Goal: Information Seeking & Learning: Learn about a topic

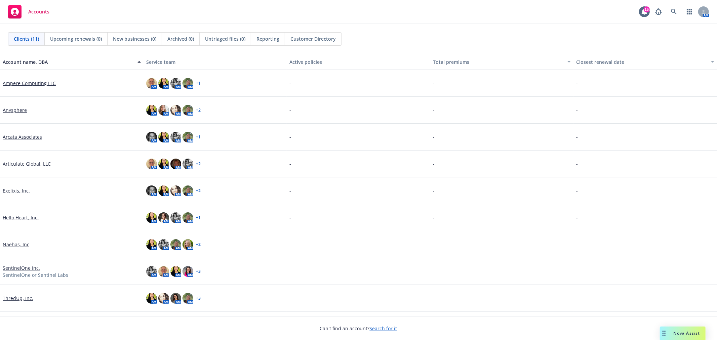
click at [674, 332] on span "Nova Assist" at bounding box center [686, 333] width 27 height 6
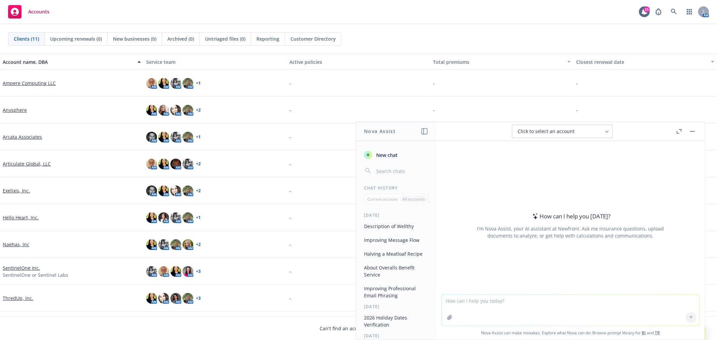
click at [619, 313] on textarea at bounding box center [569, 310] width 257 height 31
paste textarea "Hi Jimmy, We want to get a voice over recorded for the OE presentations again t…"
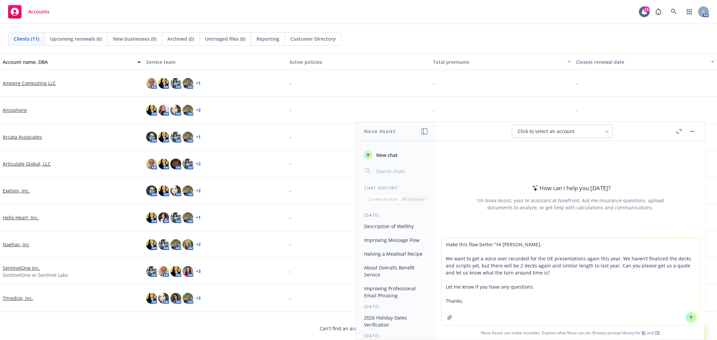
type textarea "make this flow better "Hi Jimmy, We want to get a voice over recorded for the O…"
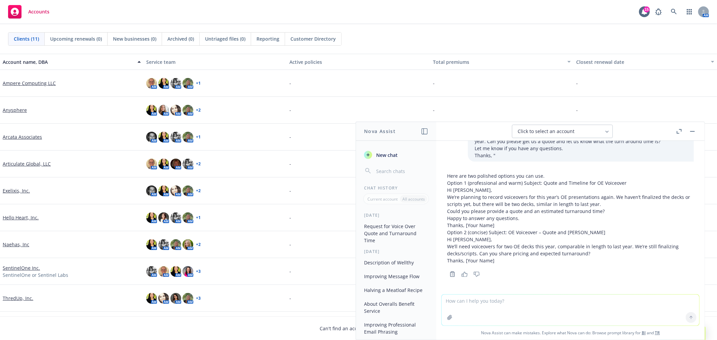
scroll to position [33, 0]
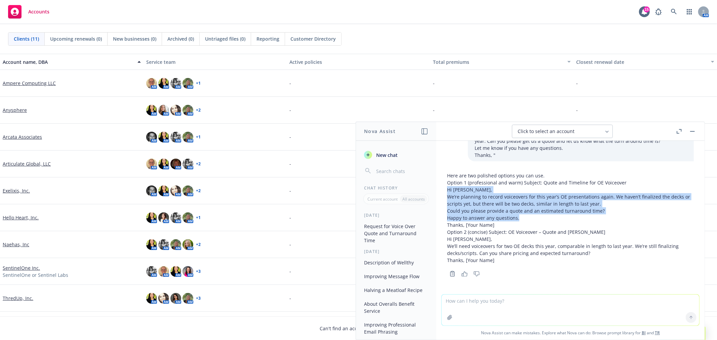
drag, startPoint x: 444, startPoint y: 188, endPoint x: 562, endPoint y: 218, distance: 121.2
click at [562, 218] on div "Here are two polished options you can use. Option 1 (professional and warm) Sub…" at bounding box center [569, 223] width 257 height 109
click at [618, 206] on p "We’re planning to record voiceovers for this year’s OE presentations again. We …" at bounding box center [570, 200] width 247 height 14
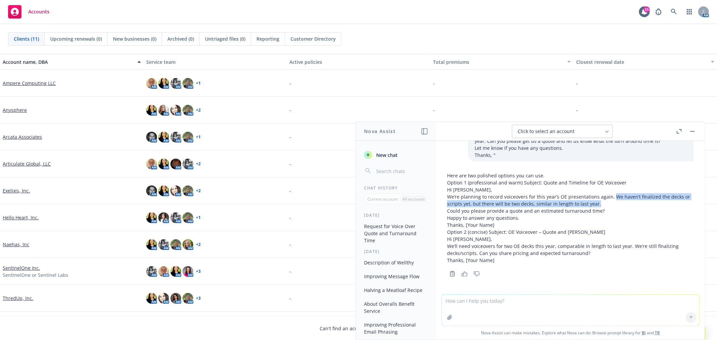
drag, startPoint x: 611, startPoint y: 195, endPoint x: 625, endPoint y: 201, distance: 15.2
click at [625, 201] on p "We’re planning to record voiceovers for this year’s OE presentations again. We …" at bounding box center [570, 200] width 247 height 14
drag, startPoint x: 629, startPoint y: 201, endPoint x: 613, endPoint y: 199, distance: 16.2
click at [629, 201] on p "We’re planning to record voiceovers for this year’s OE presentations again. We …" at bounding box center [570, 200] width 247 height 14
drag, startPoint x: 612, startPoint y: 196, endPoint x: 629, endPoint y: 209, distance: 21.2
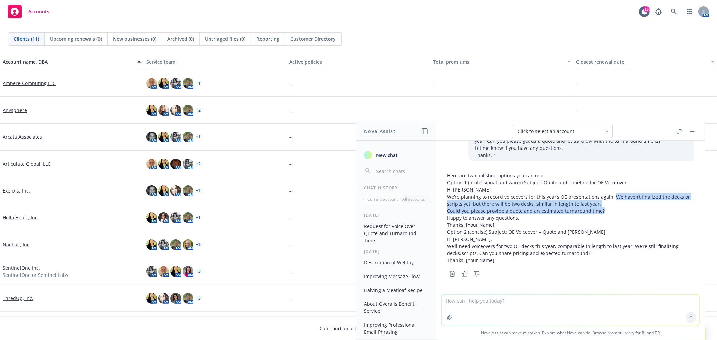
click at [629, 209] on div "Here are two polished options you can use. Option 1 (professional and warm) Sub…" at bounding box center [570, 218] width 247 height 92
copy div "We haven’t finalized the decks or scripts yet, but there will be two decks, sim…"
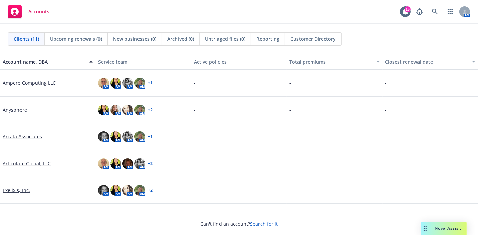
click at [455, 227] on span "Nova Assist" at bounding box center [447, 229] width 27 height 6
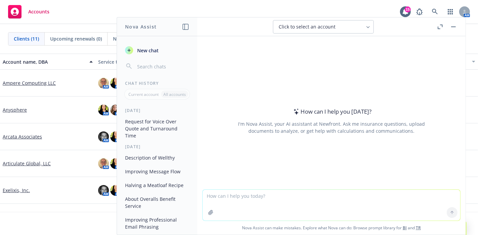
drag, startPoint x: 380, startPoint y: 218, endPoint x: 377, endPoint y: 214, distance: 4.6
click at [380, 218] on textarea at bounding box center [331, 205] width 257 height 31
paste textarea "c"
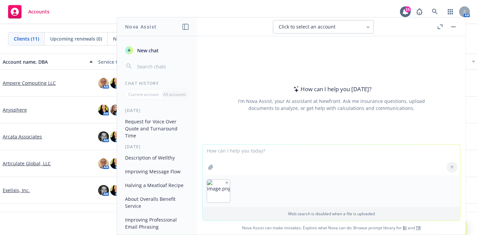
click at [240, 155] on textarea at bounding box center [331, 160] width 257 height 31
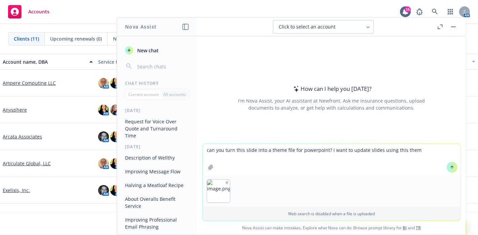
type textarea "can you turn this slide into a theme file for powerpoint? i want to update slid…"
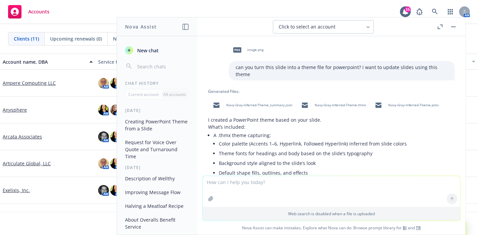
click at [338, 103] on span "Navy-Gray-Inferred-Theme.thmx" at bounding box center [339, 105] width 51 height 4
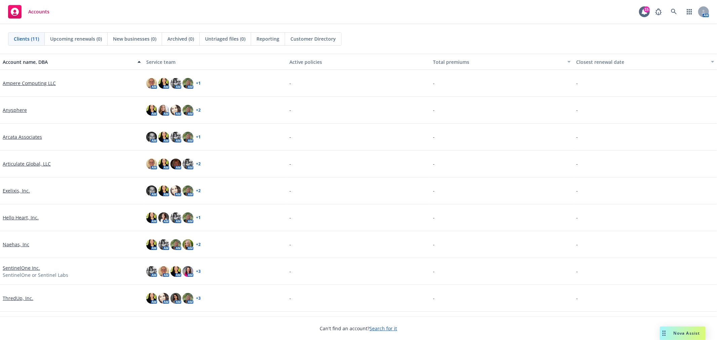
drag, startPoint x: 687, startPoint y: 331, endPoint x: 643, endPoint y: 332, distance: 44.0
click at [685, 331] on span "Nova Assist" at bounding box center [686, 333] width 27 height 6
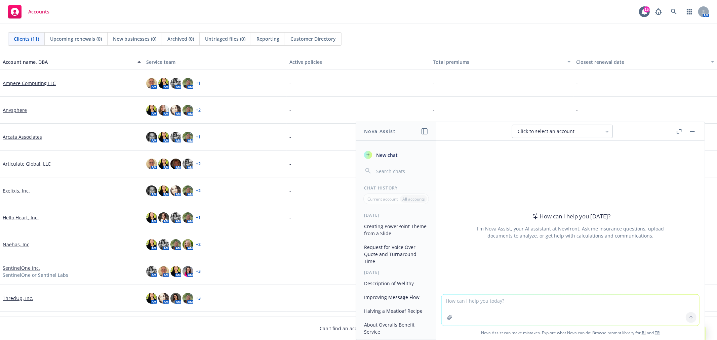
click at [582, 318] on textarea at bounding box center [569, 310] width 257 height 31
paste textarea "Hi Diana, We gathered flyers and videos for you to share with your employes on …"
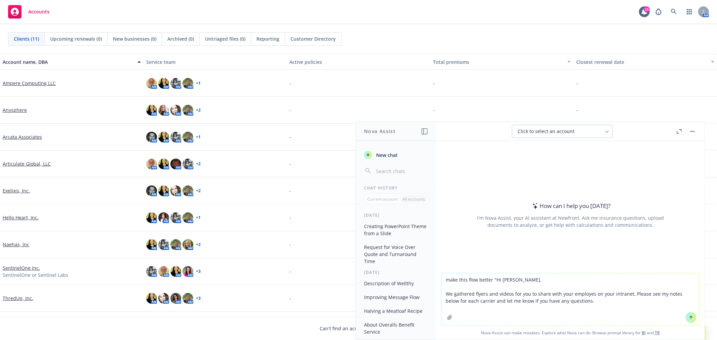
type textarea "make this flow better "Hi Diana, We gathered flyers and videos for you to share…"
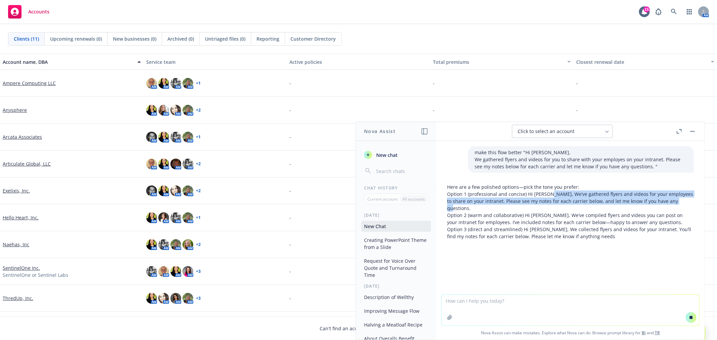
drag, startPoint x: 548, startPoint y: 194, endPoint x: 684, endPoint y: 200, distance: 136.5
click at [684, 200] on p "Option 1 (professional and concise) Hi Diana, We’ve gathered flyers and videos …" at bounding box center [570, 200] width 247 height 21
copy p "We’ve gathered flyers and videos for your employees to share on your intranet. …"
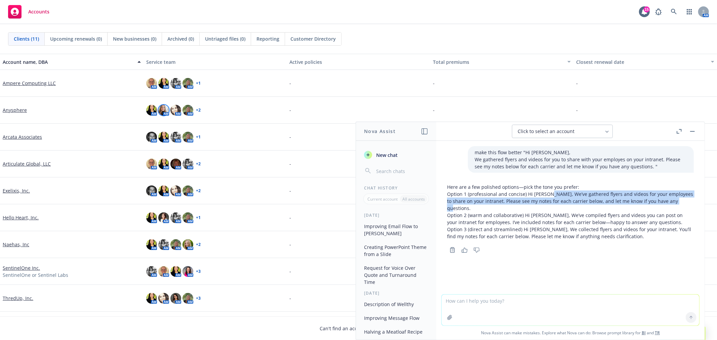
click at [165, 111] on img at bounding box center [163, 110] width 11 height 11
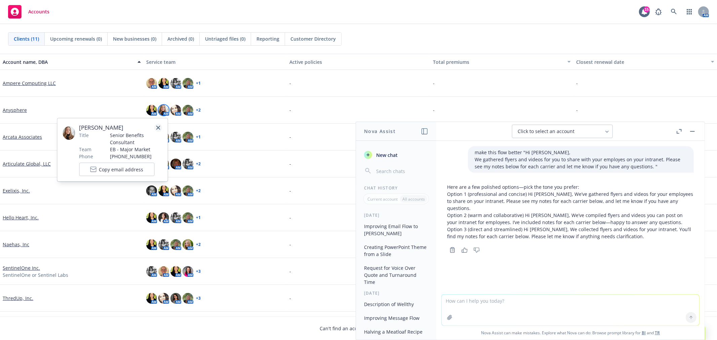
click at [160, 128] on link "close" at bounding box center [158, 128] width 8 height 8
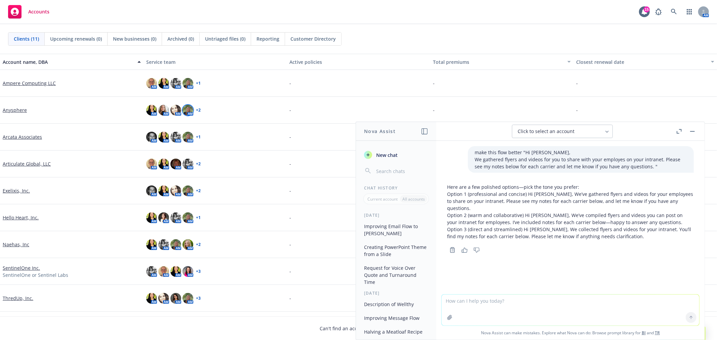
click at [186, 112] on img at bounding box center [187, 110] width 11 height 11
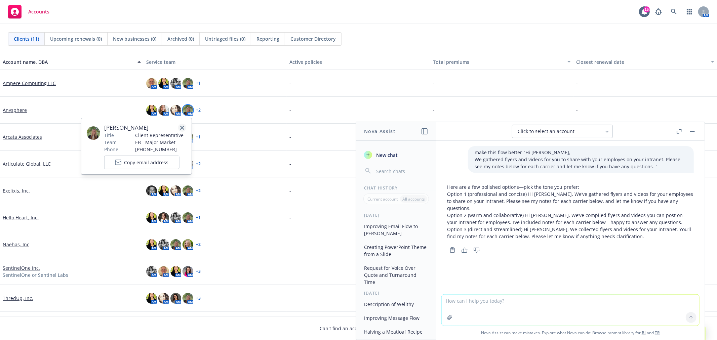
click at [180, 125] on link "close" at bounding box center [182, 128] width 8 height 8
click at [173, 110] on img at bounding box center [175, 110] width 11 height 11
click at [171, 125] on link "close" at bounding box center [170, 128] width 8 height 8
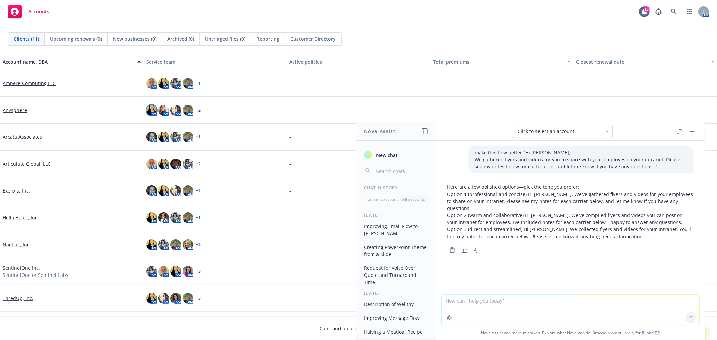
click at [152, 110] on img at bounding box center [151, 110] width 11 height 11
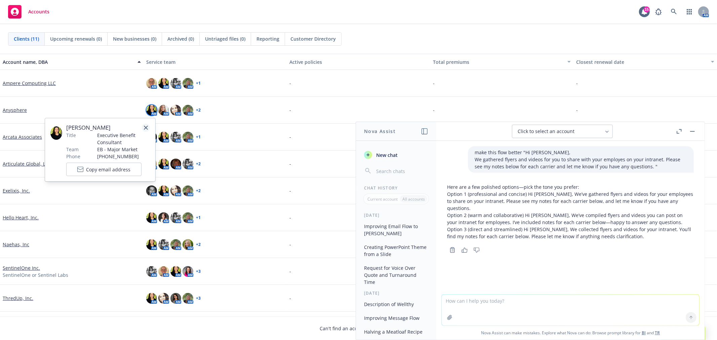
click at [145, 126] on icon "close" at bounding box center [146, 128] width 4 height 4
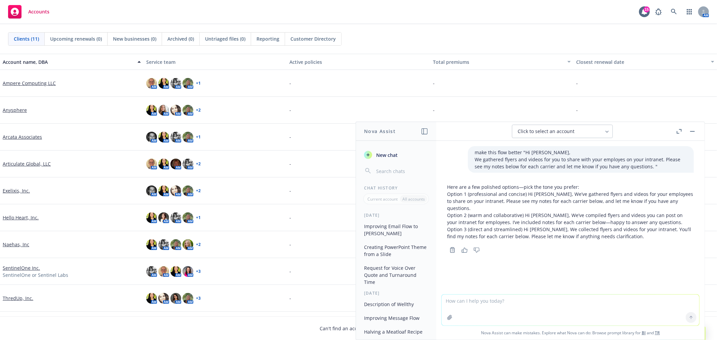
click at [200, 110] on div "AM AM AM AM + 2" at bounding box center [214, 110] width 143 height 27
click at [197, 109] on link "+ 2" at bounding box center [198, 110] width 5 height 4
click at [197, 79] on div "AM AM AM AM + 1" at bounding box center [173, 83] width 54 height 11
click at [197, 83] on link "+ 1" at bounding box center [198, 83] width 5 height 4
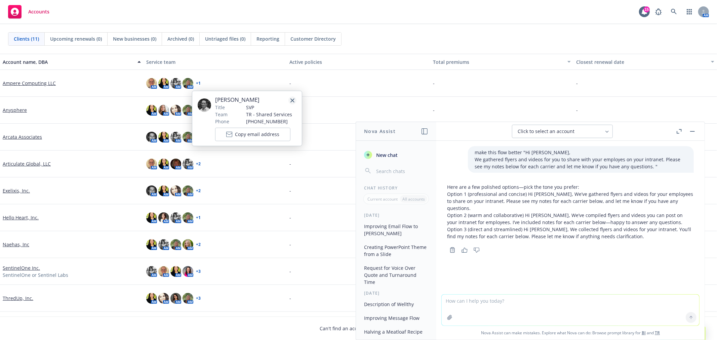
drag, startPoint x: 294, startPoint y: 101, endPoint x: 281, endPoint y: 109, distance: 14.6
click at [294, 101] on icon "close" at bounding box center [292, 100] width 4 height 4
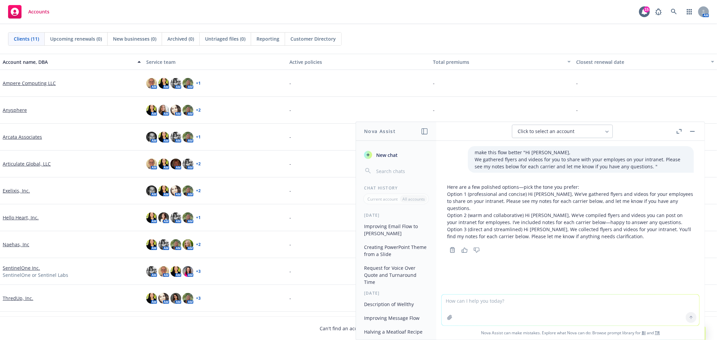
click at [199, 162] on link "+ 2" at bounding box center [198, 164] width 5 height 4
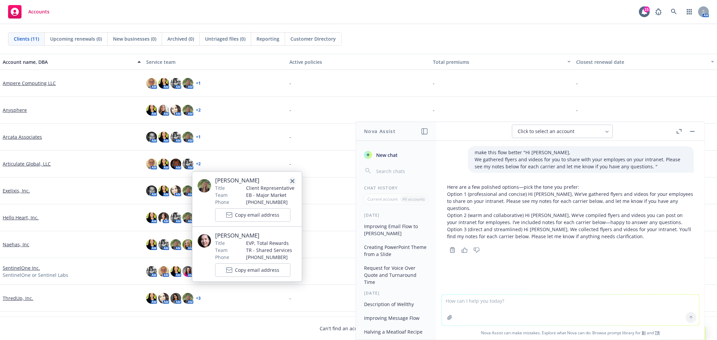
click at [294, 181] on icon "close" at bounding box center [292, 181] width 4 height 4
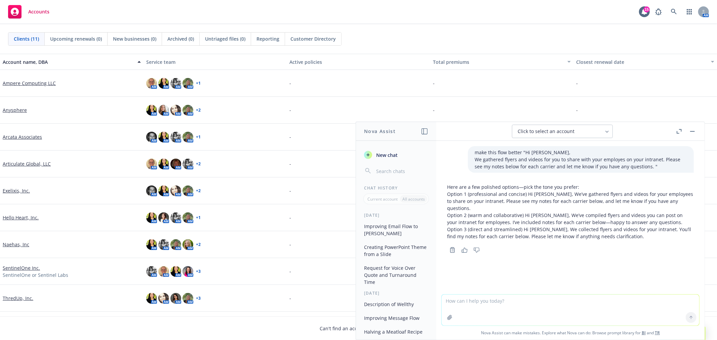
click at [197, 244] on link "+ 2" at bounding box center [198, 245] width 5 height 4
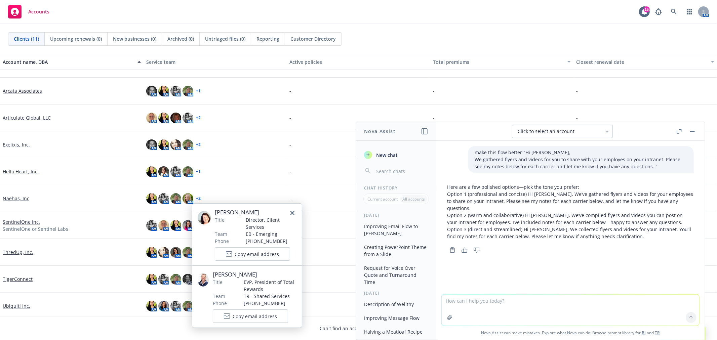
scroll to position [49, 0]
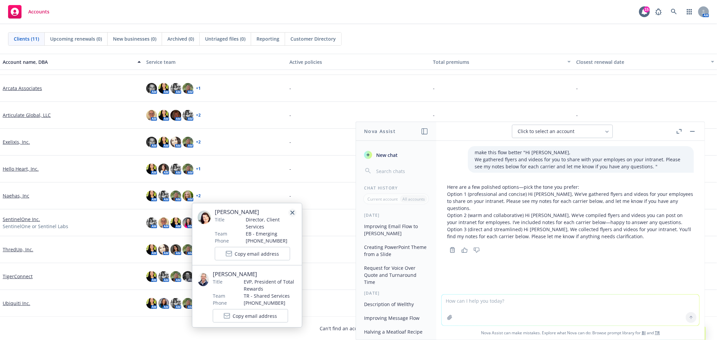
click at [294, 212] on link "close" at bounding box center [292, 213] width 8 height 8
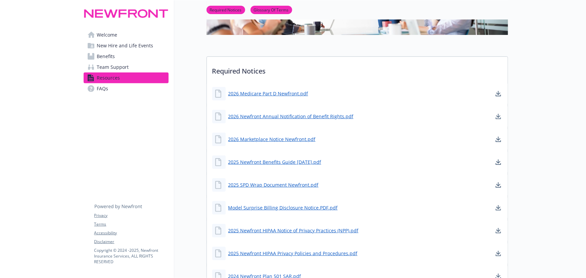
scroll to position [122, 0]
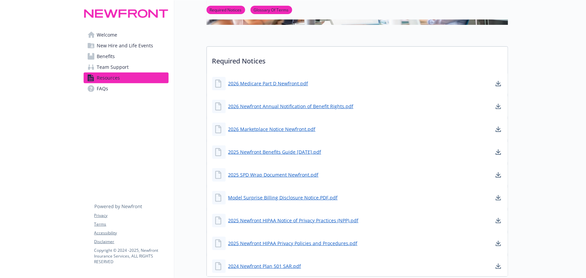
click at [106, 56] on span "Benefits" at bounding box center [106, 56] width 18 height 11
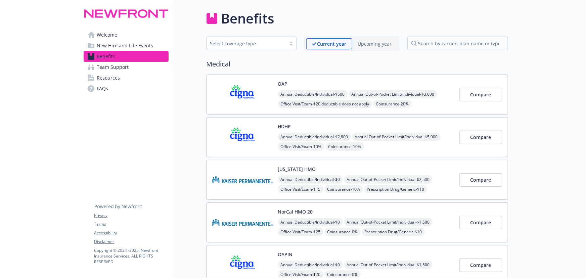
click at [380, 37] on div "Current year Upcoming year" at bounding box center [352, 44] width 95 height 14
click at [378, 46] on p "Upcoming year" at bounding box center [375, 43] width 34 height 7
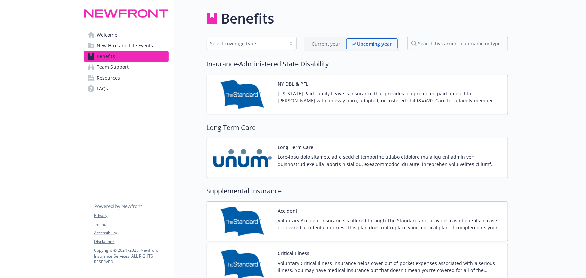
click at [332, 45] on p "Current year" at bounding box center [326, 43] width 29 height 7
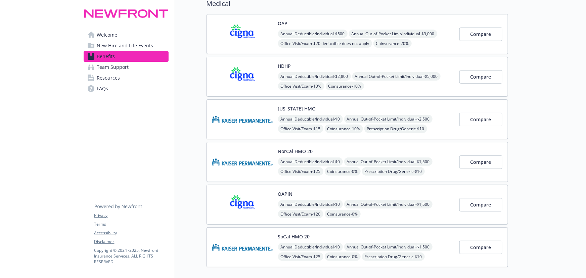
scroll to position [61, 0]
click at [460, 169] on div "Compare" at bounding box center [481, 161] width 43 height 29
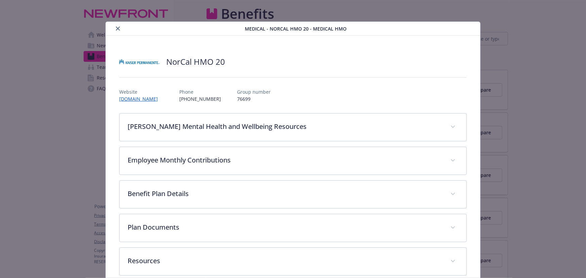
scroll to position [11, 0]
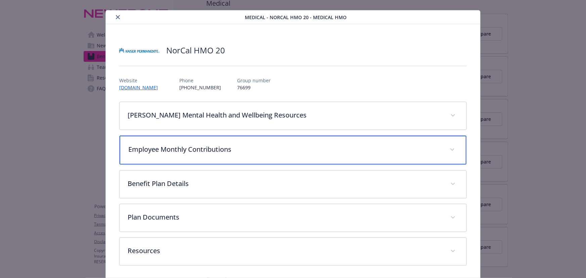
drag, startPoint x: 233, startPoint y: 152, endPoint x: 251, endPoint y: 151, distance: 17.8
click at [233, 152] on p "Employee Monthly Contributions" at bounding box center [284, 149] width 313 height 10
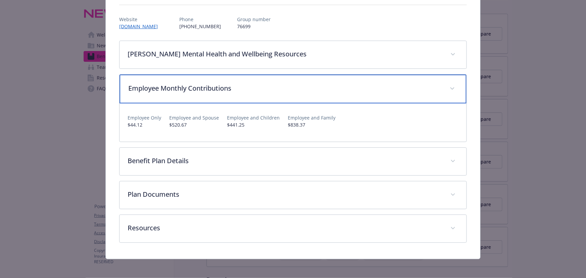
scroll to position [0, 0]
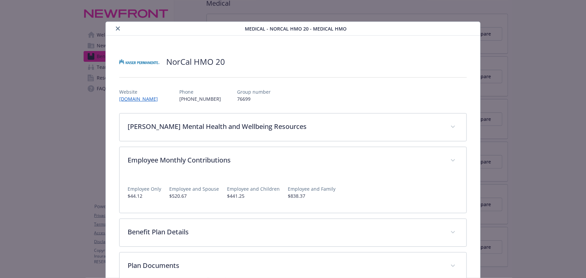
click at [118, 30] on icon "close" at bounding box center [118, 29] width 4 height 4
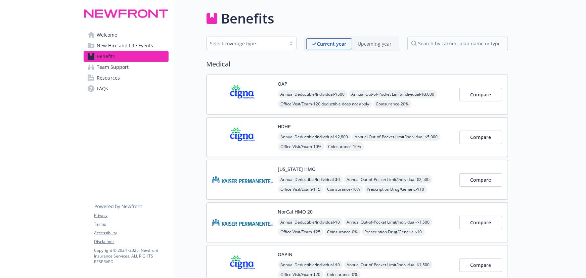
click at [452, 94] on div "Annual Deductible/Individual - $500 Annual Out-of-Pocket Limit/Individual - $3,…" at bounding box center [366, 118] width 176 height 57
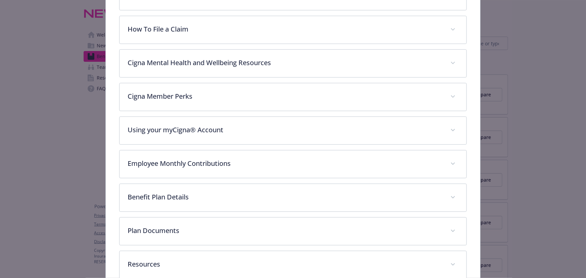
scroll to position [173, 0]
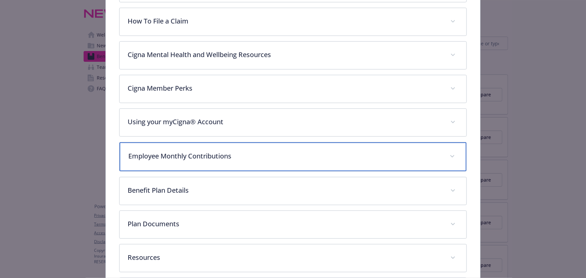
click at [219, 168] on div "Employee Monthly Contributions" at bounding box center [293, 156] width 347 height 29
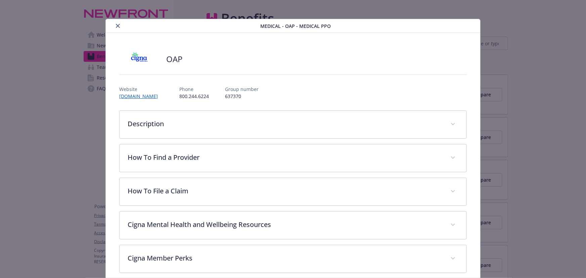
scroll to position [0, 0]
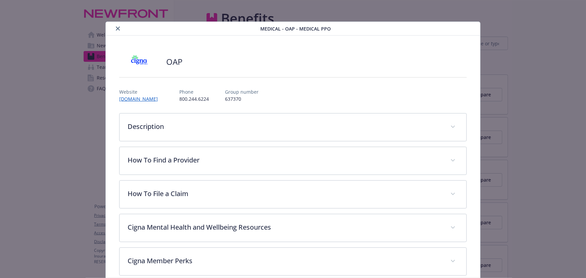
click at [118, 28] on icon "close" at bounding box center [118, 29] width 4 height 4
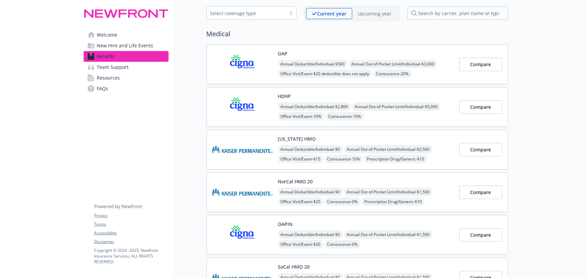
click at [441, 117] on div "Annual Deductible/Individual - $2,800 Annual Out-of-Pocket Limit/Individual - $…" at bounding box center [366, 130] width 176 height 57
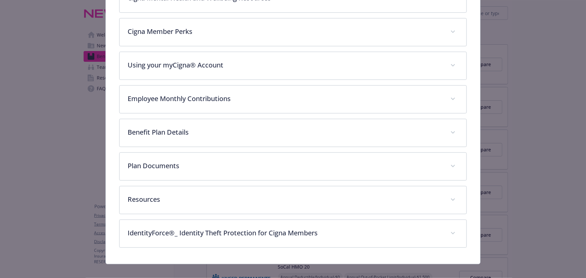
scroll to position [236, 0]
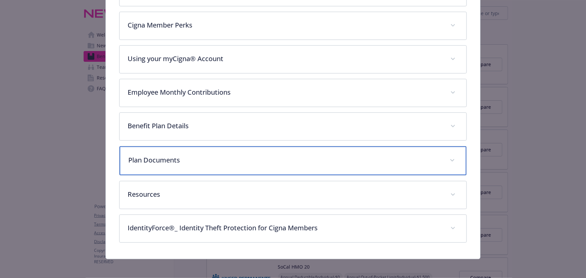
click at [192, 163] on p "Plan Documents" at bounding box center [284, 160] width 313 height 10
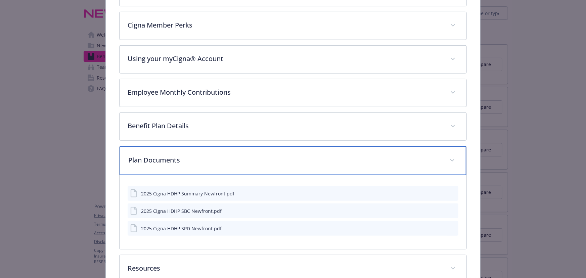
click at [191, 163] on p "Plan Documents" at bounding box center [284, 160] width 313 height 10
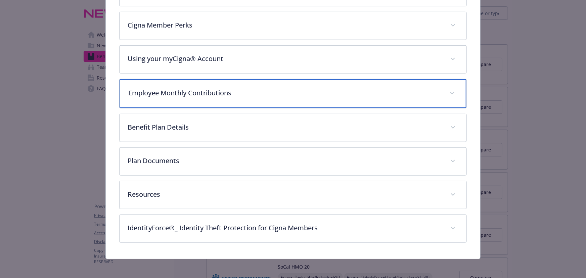
click at [201, 96] on p "Employee Monthly Contributions" at bounding box center [284, 93] width 313 height 10
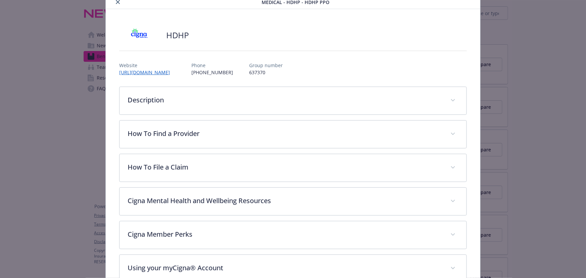
scroll to position [0, 0]
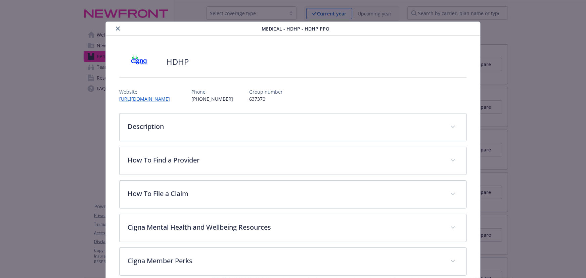
click at [114, 28] on button "close" at bounding box center [118, 29] width 8 height 8
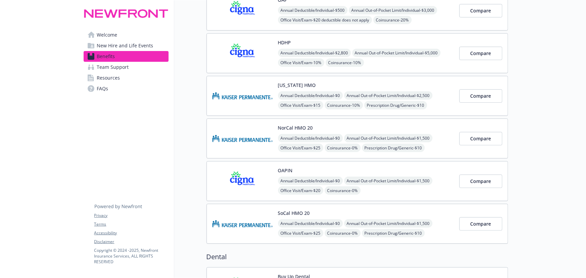
scroll to position [122, 0]
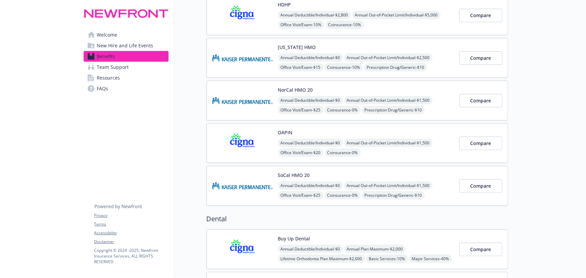
click at [450, 111] on div "Annual Deductible/Individual - $0 Annual Out-of-Pocket Limit/Individual - $1,50…" at bounding box center [366, 115] width 176 height 38
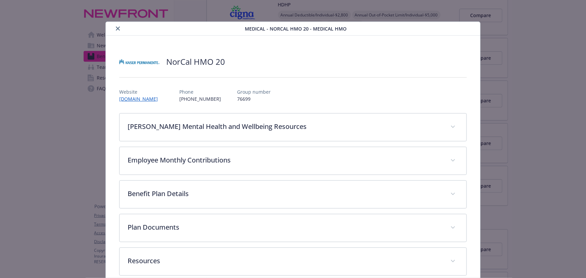
scroll to position [11, 0]
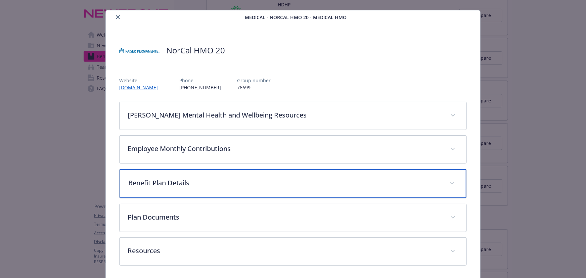
click at [185, 187] on div "Benefit Plan Details" at bounding box center [293, 183] width 347 height 29
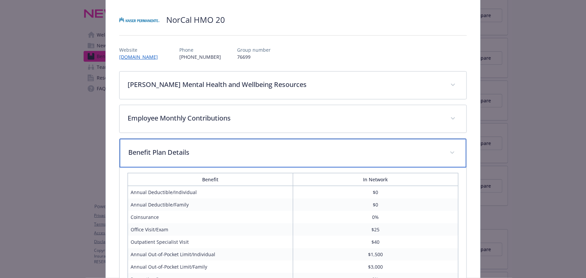
drag, startPoint x: 209, startPoint y: 154, endPoint x: 211, endPoint y: 148, distance: 6.1
click at [209, 153] on p "Benefit Plan Details" at bounding box center [284, 152] width 313 height 10
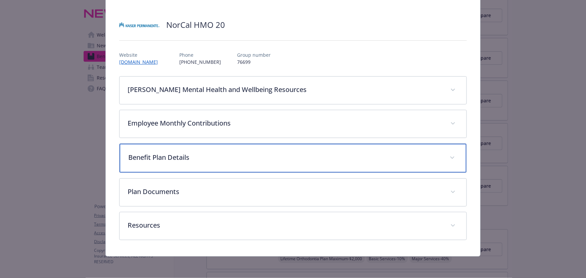
scroll to position [36, 0]
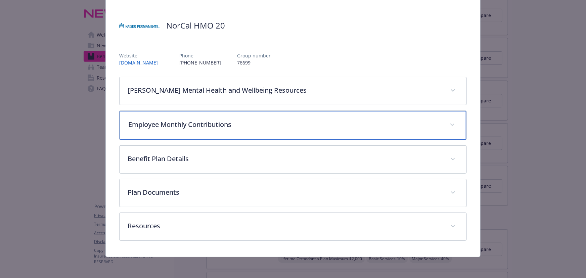
click at [226, 126] on p "Employee Monthly Contributions" at bounding box center [284, 125] width 313 height 10
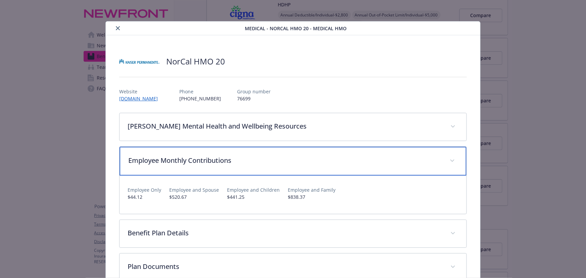
scroll to position [0, 0]
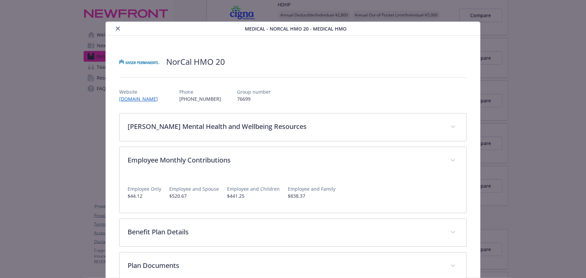
click at [116, 28] on icon "close" at bounding box center [118, 29] width 4 height 4
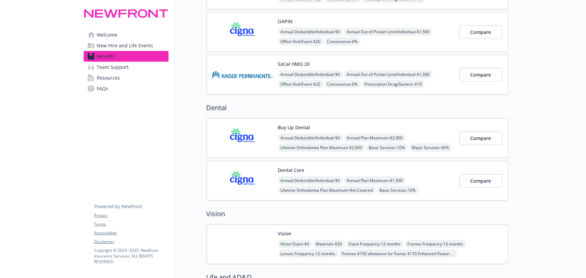
scroll to position [275, 0]
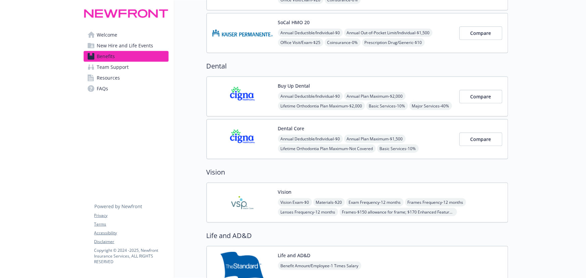
click at [435, 100] on div "Annual Deductible/Individual - $0 Annual Plan Maximum - $2,000 Lifetime Orthodo…" at bounding box center [366, 106] width 176 height 28
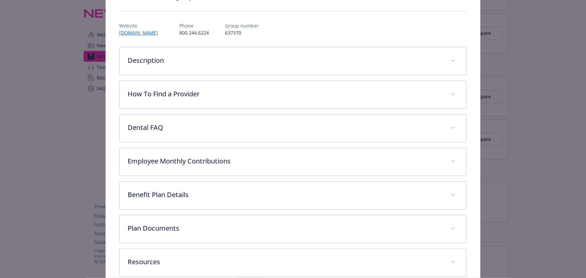
scroll to position [81, 0]
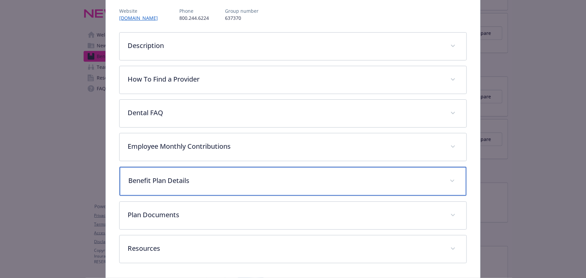
click at [227, 176] on p "Benefit Plan Details" at bounding box center [284, 181] width 313 height 10
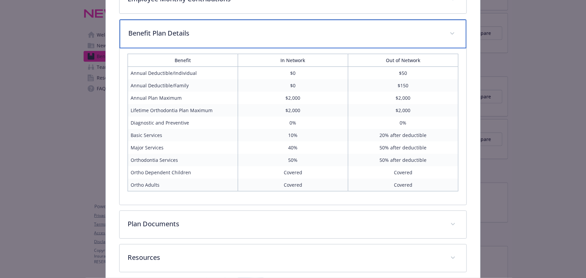
scroll to position [138, 0]
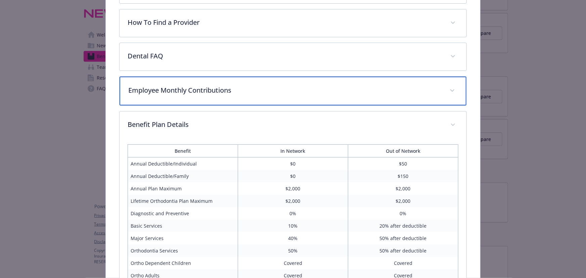
click at [224, 90] on p "Employee Monthly Contributions" at bounding box center [284, 90] width 313 height 10
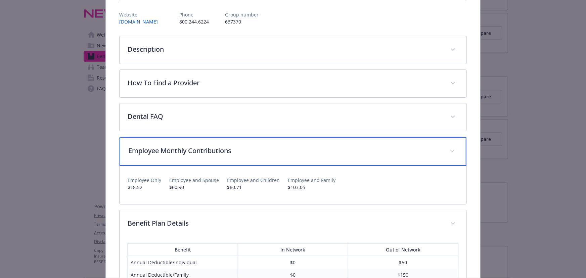
scroll to position [0, 0]
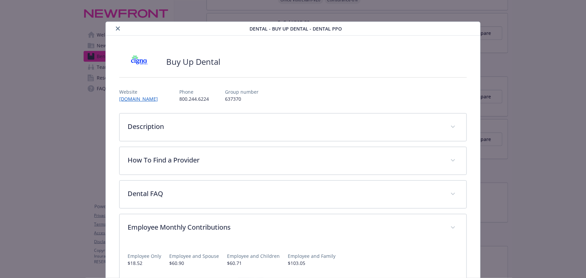
click at [118, 27] on icon "close" at bounding box center [118, 29] width 4 height 4
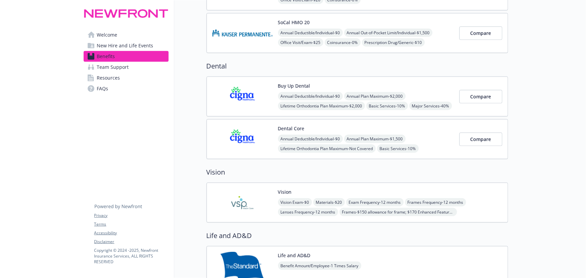
click at [433, 136] on div "Annual Deductible/Individual - $0 Annual Plan Maximum - $1,500 Lifetime Orthodo…" at bounding box center [366, 149] width 176 height 28
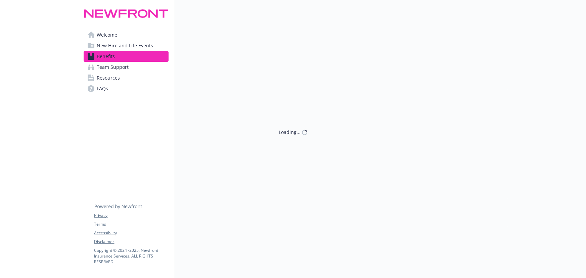
scroll to position [275, 0]
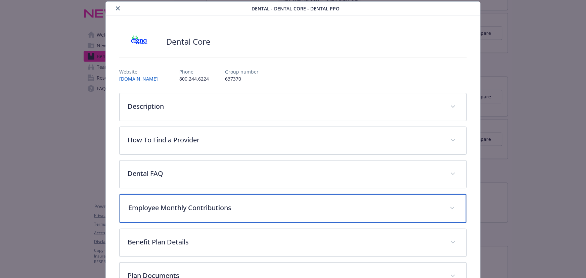
click at [186, 210] on p "Employee Monthly Contributions" at bounding box center [284, 208] width 313 height 10
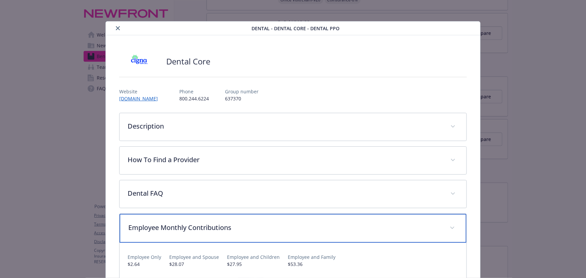
scroll to position [0, 0]
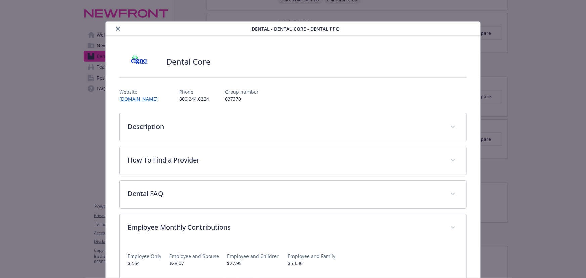
click at [117, 30] on icon "close" at bounding box center [118, 29] width 4 height 4
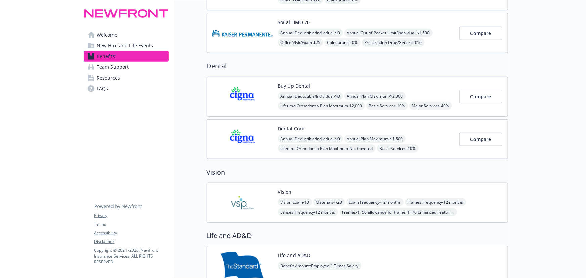
click at [485, 207] on div "Vision Exam - $0 Materials - $20 Exam Frequency - 12 months Frames Frequency - …" at bounding box center [390, 207] width 224 height 18
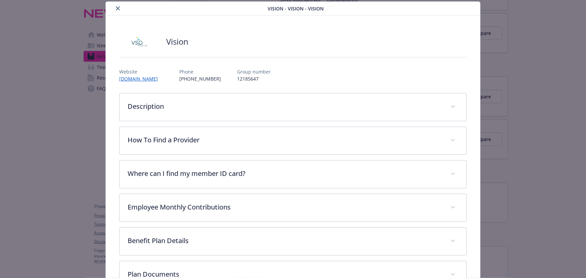
scroll to position [81, 0]
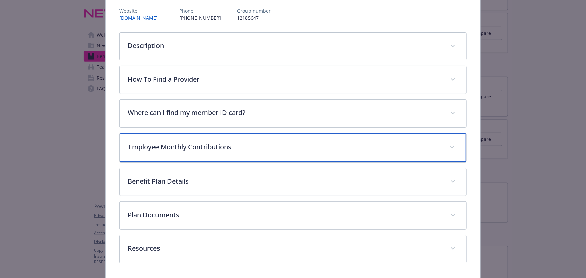
click at [212, 148] on p "Employee Monthly Contributions" at bounding box center [284, 147] width 313 height 10
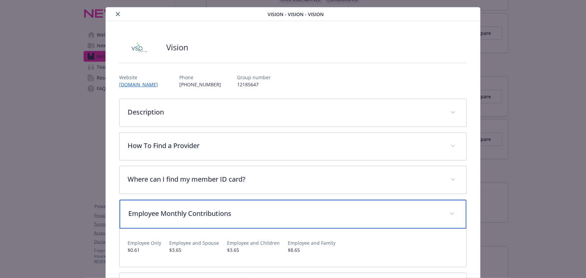
scroll to position [0, 0]
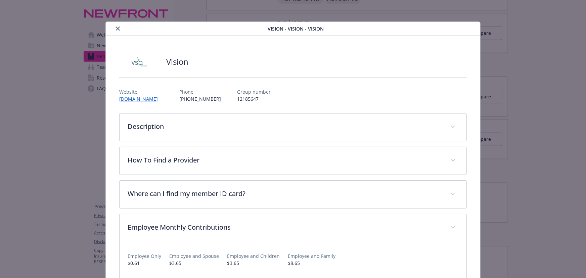
click at [116, 29] on icon "close" at bounding box center [118, 29] width 4 height 4
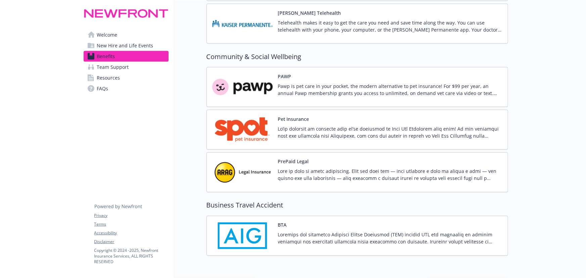
scroll to position [1821, 0]
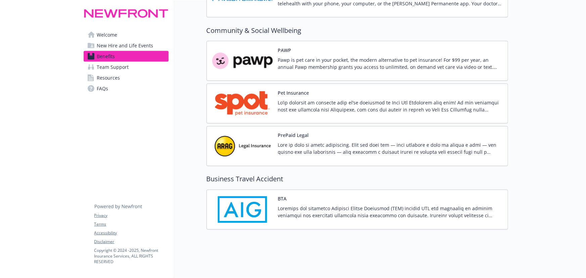
click at [122, 68] on span "Team Support" at bounding box center [113, 67] width 32 height 11
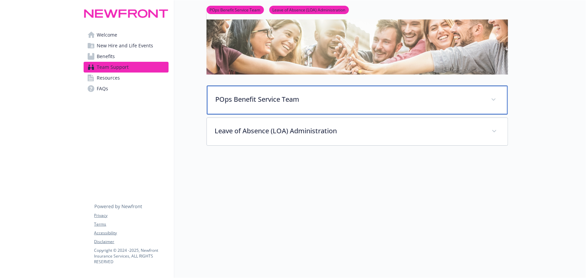
click at [327, 96] on p "POps Benefit Service Team" at bounding box center [349, 99] width 267 height 10
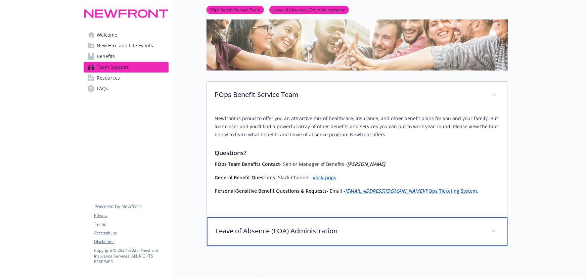
click at [354, 228] on p "Leave of Absence (LOA) Administration" at bounding box center [349, 231] width 267 height 10
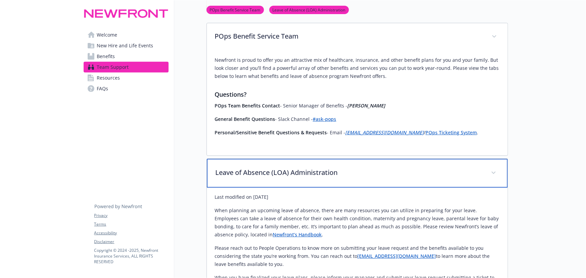
scroll to position [109, 0]
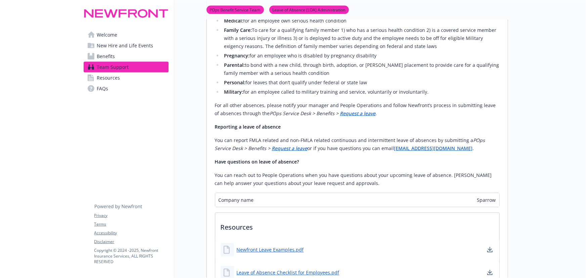
click at [154, 90] on link "FAQs" at bounding box center [126, 88] width 85 height 11
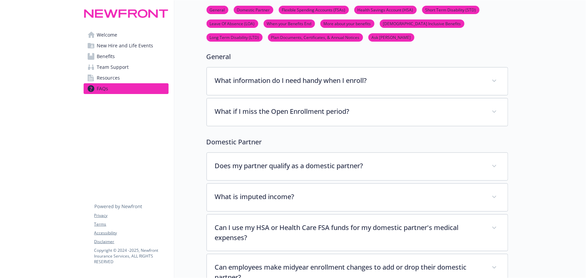
scroll to position [17, 0]
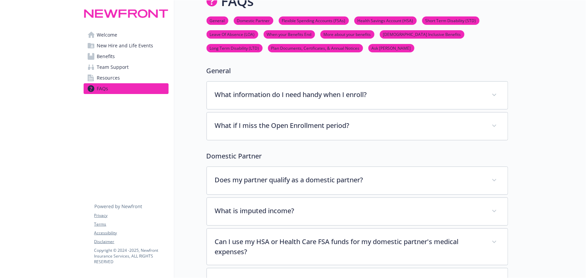
click at [117, 39] on span "Welcome" at bounding box center [107, 35] width 20 height 11
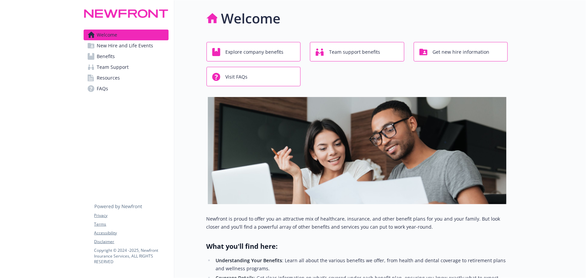
click at [143, 48] on span "New Hire and Life Events" at bounding box center [125, 45] width 56 height 11
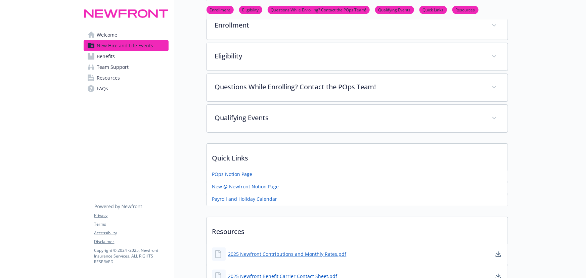
scroll to position [235, 0]
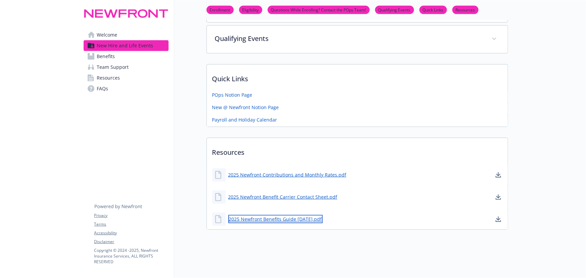
click at [300, 217] on link "2025 Newfront Benefits Guide [DATE].pdf" at bounding box center [275, 219] width 94 height 8
